Goal: Task Accomplishment & Management: Manage account settings

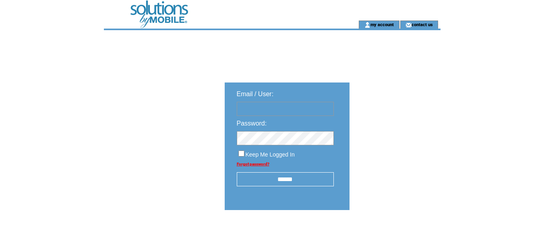
click at [248, 112] on input "text" at bounding box center [285, 109] width 97 height 14
type input "**********"
click at [261, 181] on input "******" at bounding box center [285, 179] width 97 height 14
